Goal: Task Accomplishment & Management: Use online tool/utility

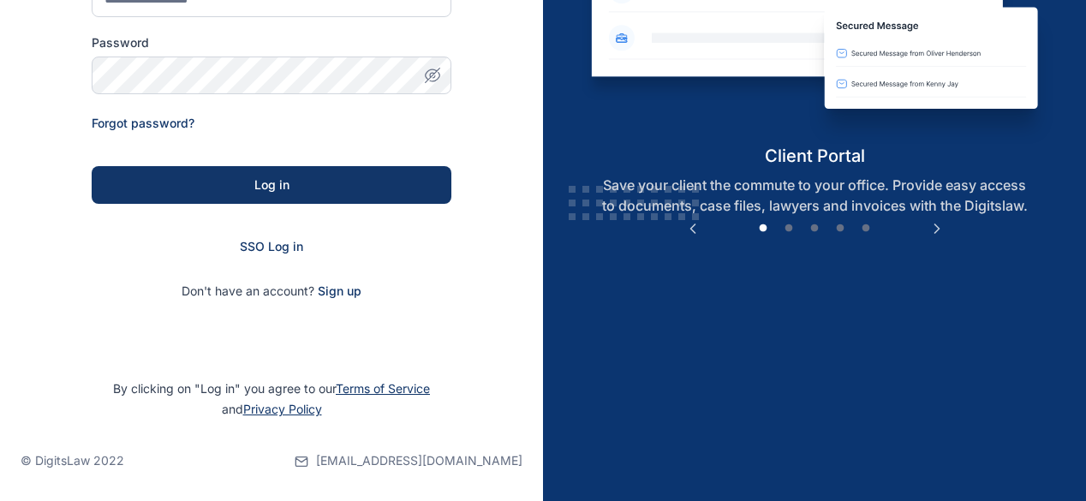
scroll to position [279, 0]
click at [262, 248] on span "SSO Log in" at bounding box center [271, 246] width 63 height 15
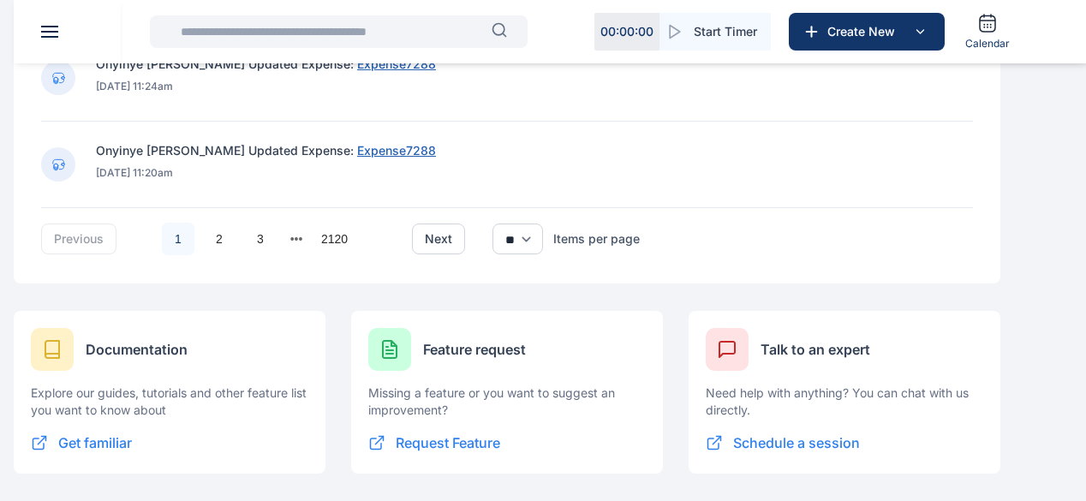
scroll to position [1440, 0]
click at [236, 244] on link "2" at bounding box center [219, 239] width 33 height 33
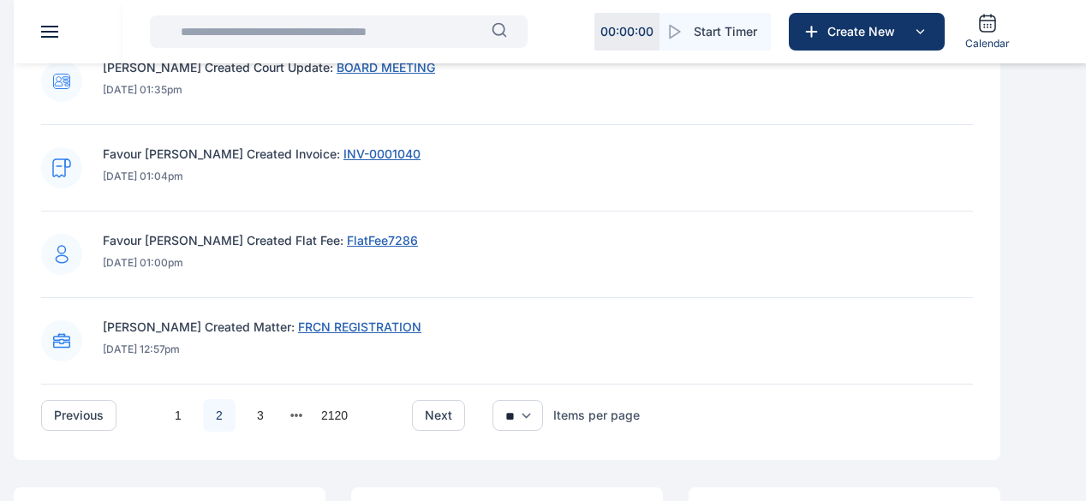
scroll to position [1232, 0]
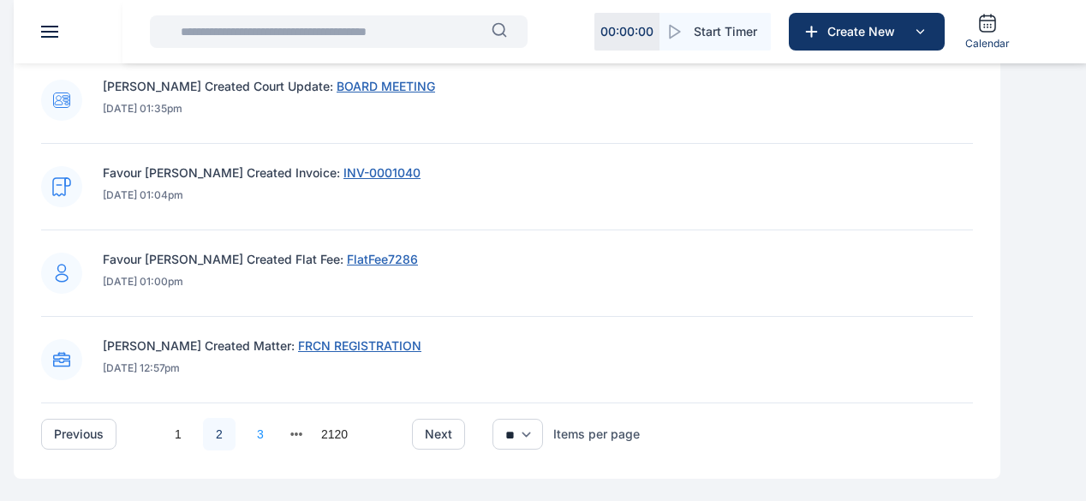
click at [277, 446] on link "3" at bounding box center [260, 434] width 33 height 33
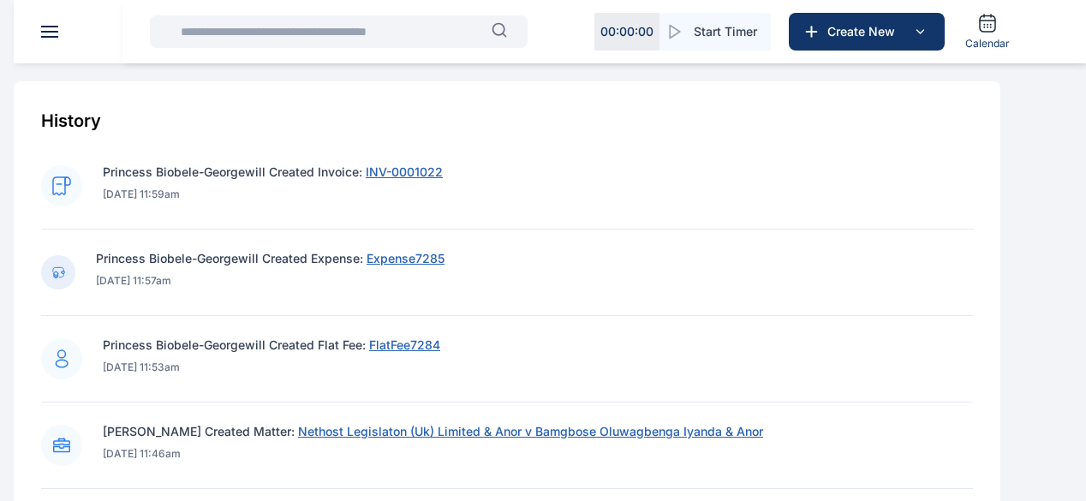
scroll to position [546, 0]
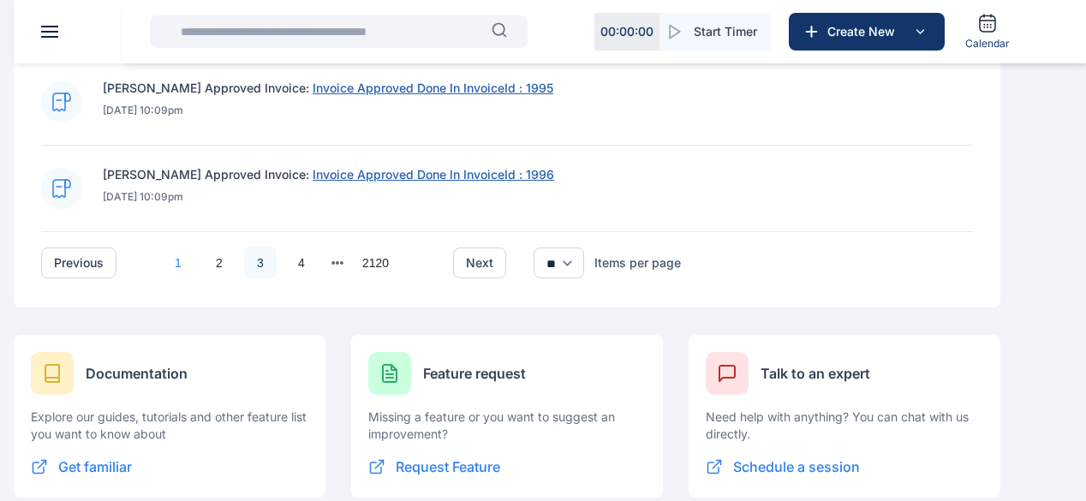
click at [194, 272] on link "1" at bounding box center [178, 263] width 33 height 33
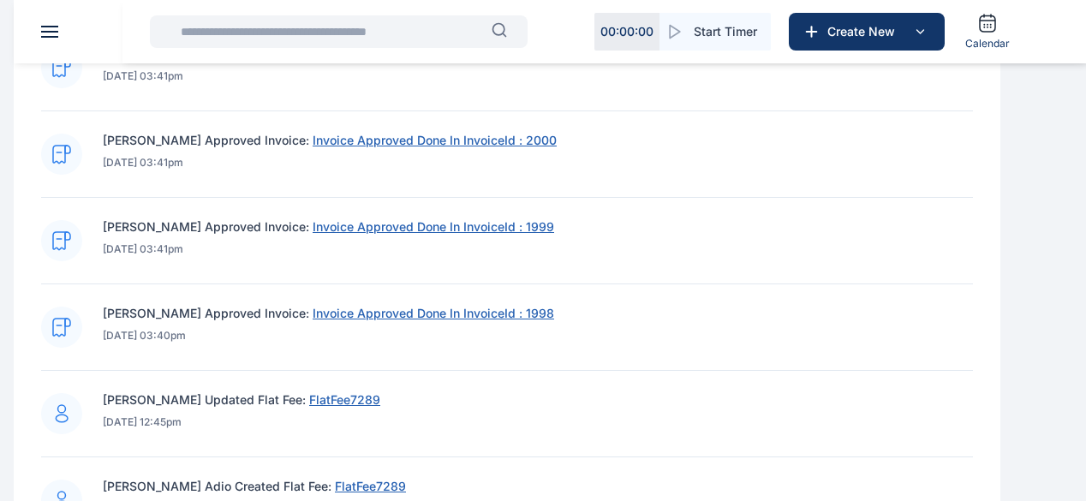
scroll to position [718, 0]
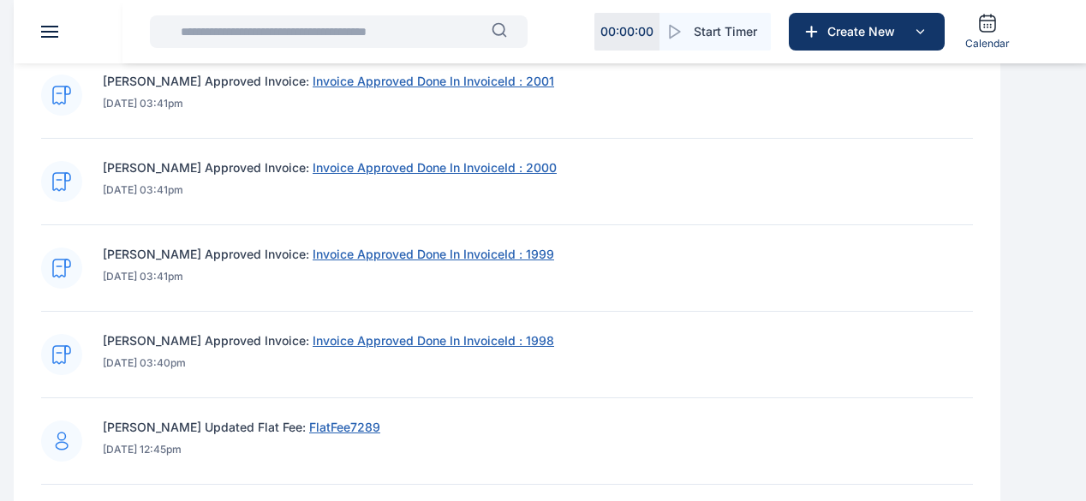
click at [493, 348] on span "Invoice Approved Done In InvoiceId : 1998" at bounding box center [434, 340] width 242 height 15
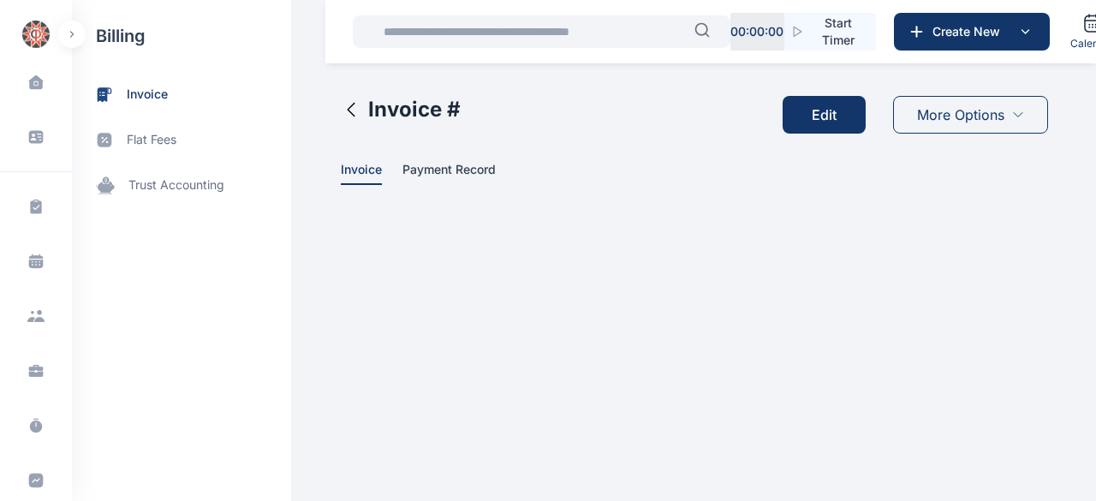
click at [355, 116] on icon at bounding box center [351, 109] width 21 height 21
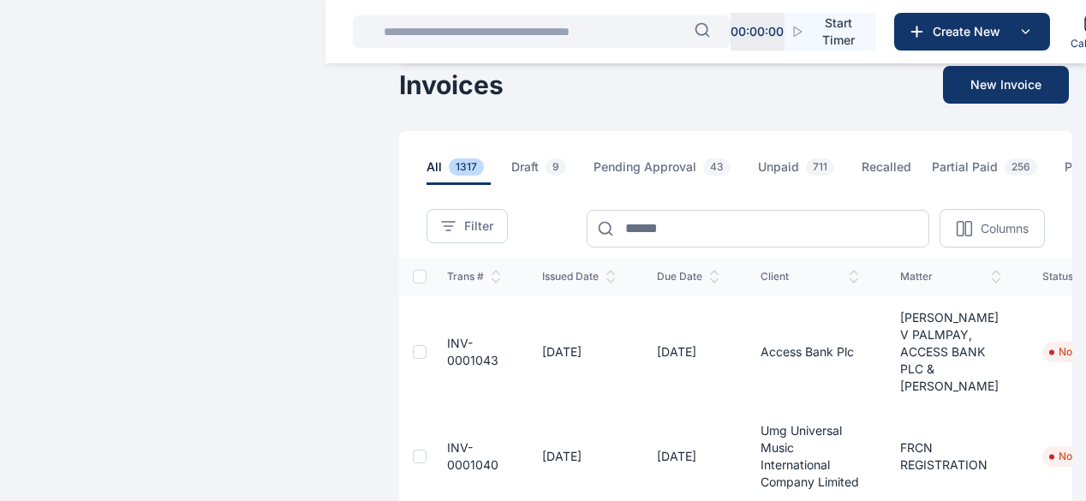
click at [0, 0] on span "invoice" at bounding box center [0, 0] width 0 height 0
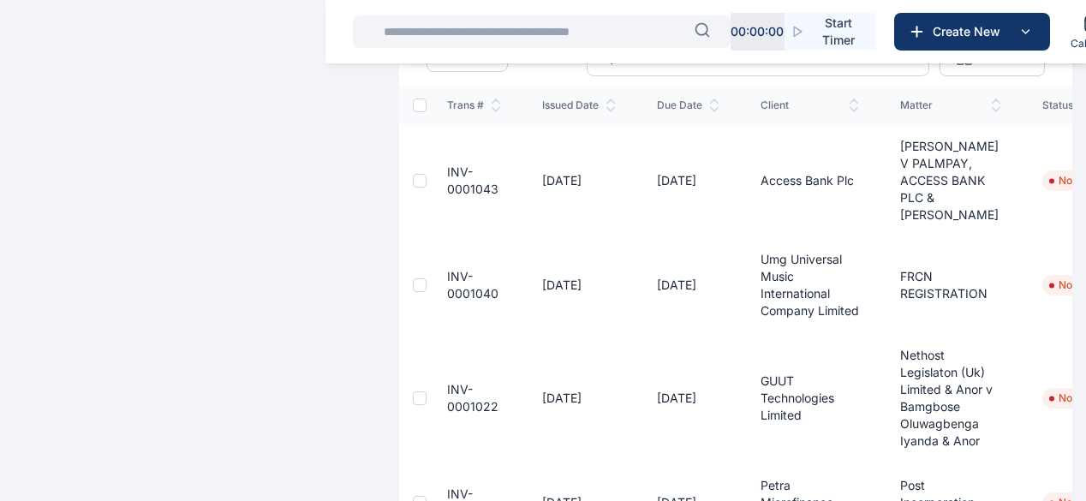
scroll to position [257, 0]
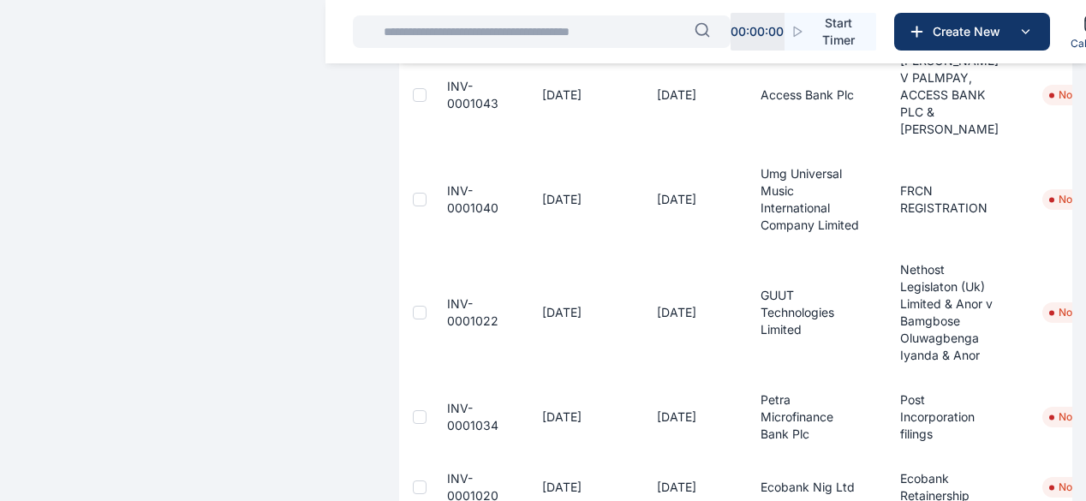
click at [447, 328] on span "INV-0001022" at bounding box center [472, 312] width 51 height 32
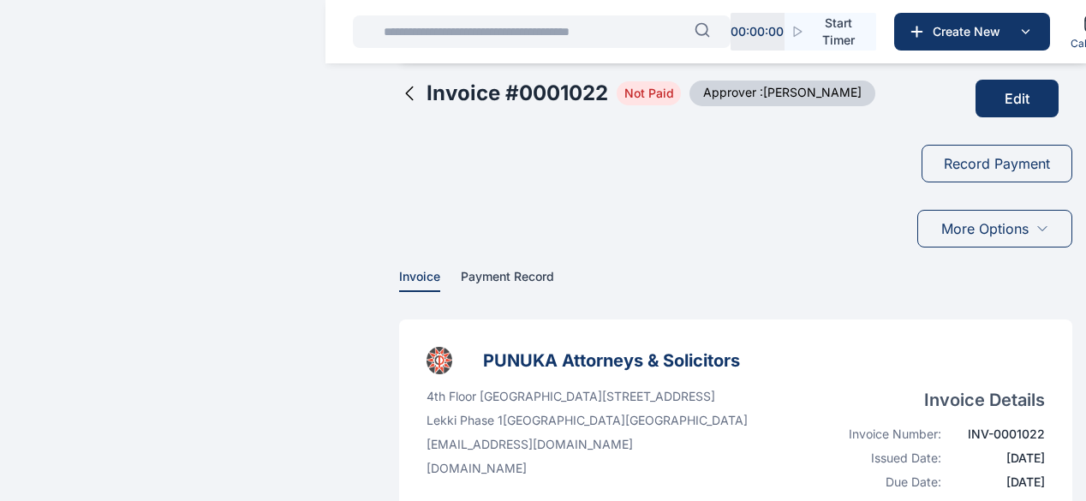
click at [983, 239] on span "More Options" at bounding box center [984, 228] width 87 height 21
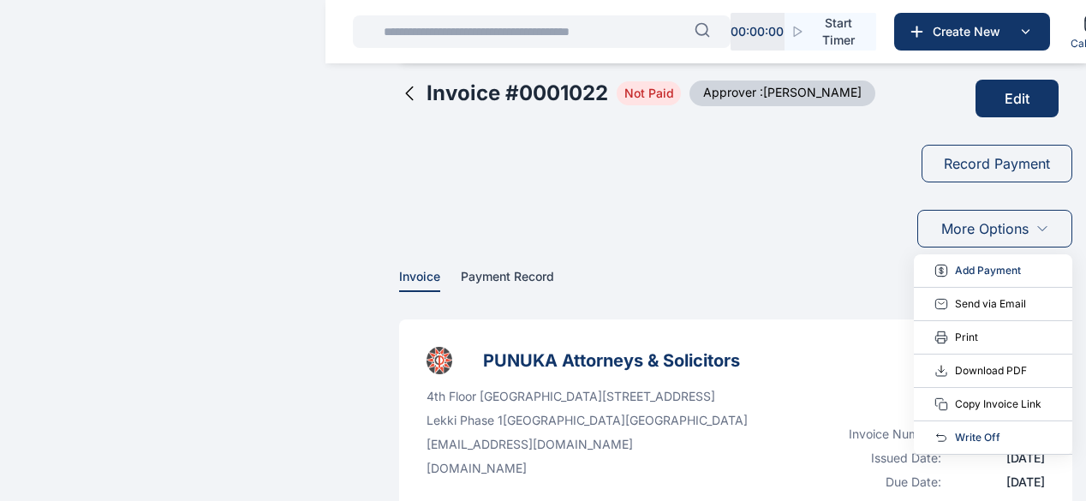
click at [975, 313] on span "Send via Email" at bounding box center [990, 304] width 71 height 17
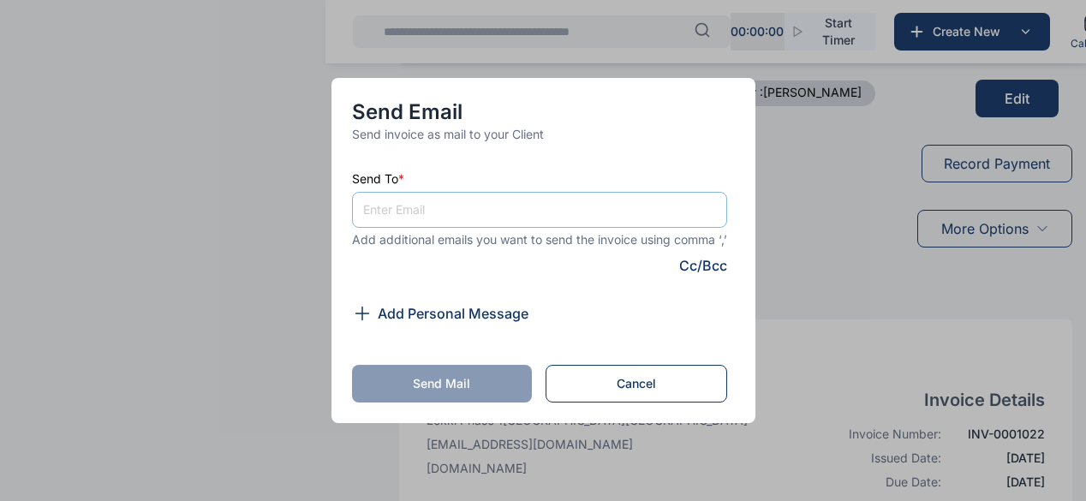
click at [682, 400] on button "Cancel" at bounding box center [637, 384] width 182 height 38
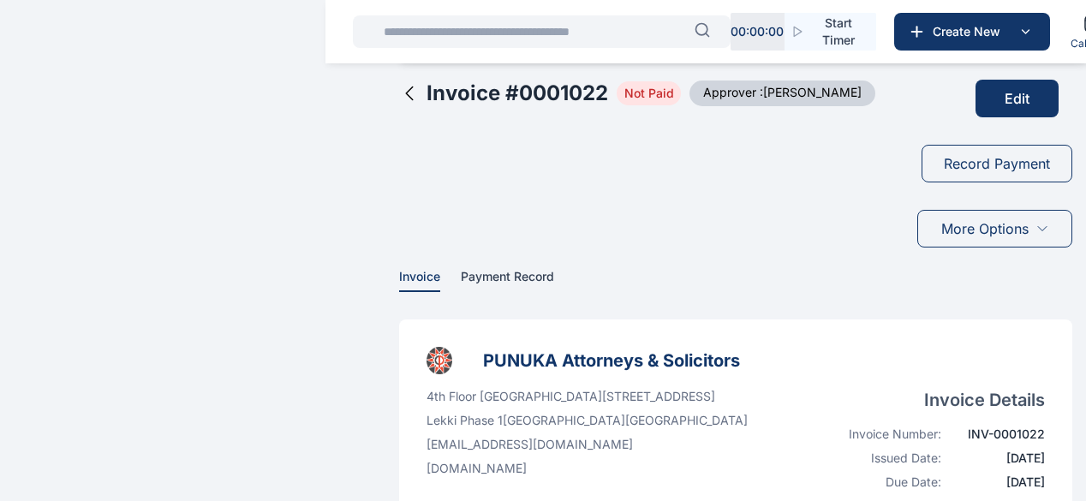
click at [1017, 246] on div "More Options" at bounding box center [994, 229] width 155 height 38
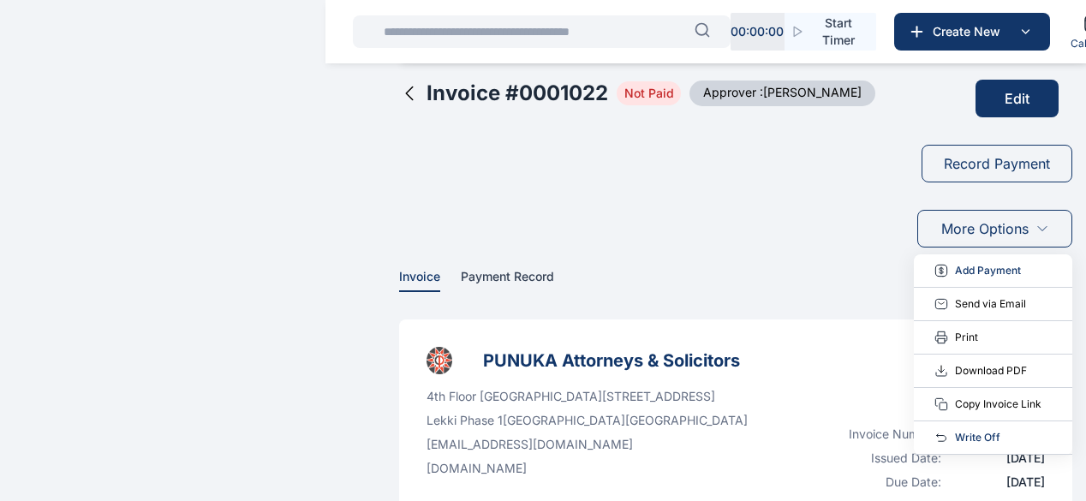
click at [973, 379] on span "Download PDF" at bounding box center [991, 370] width 72 height 17
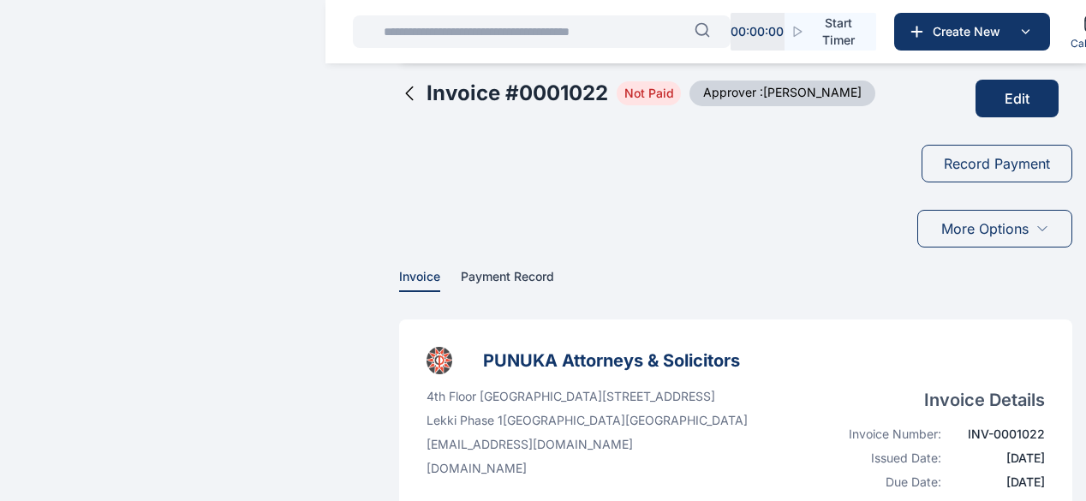
click at [1026, 235] on div "More Options" at bounding box center [994, 229] width 155 height 38
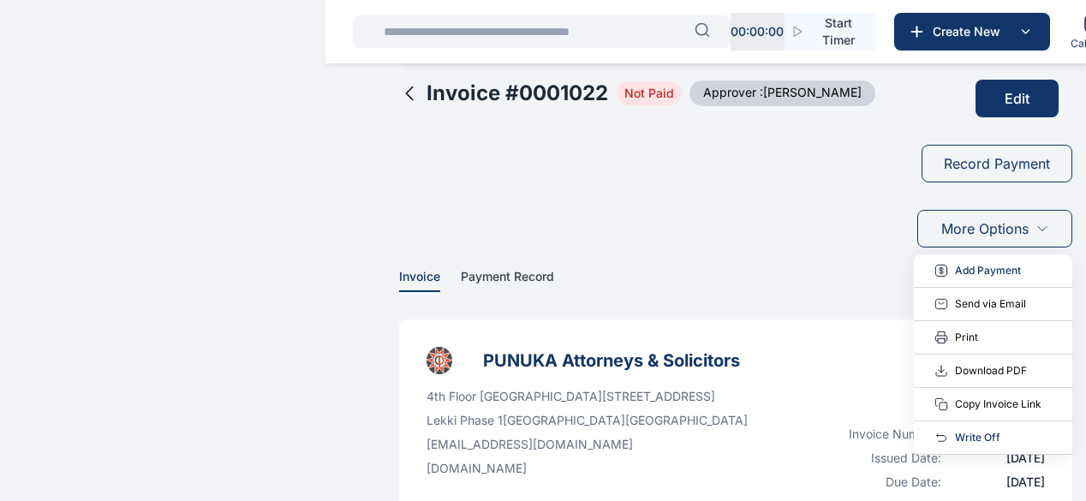
click at [955, 379] on span "Download PDF" at bounding box center [991, 370] width 72 height 17
